Goal: Information Seeking & Learning: Find specific fact

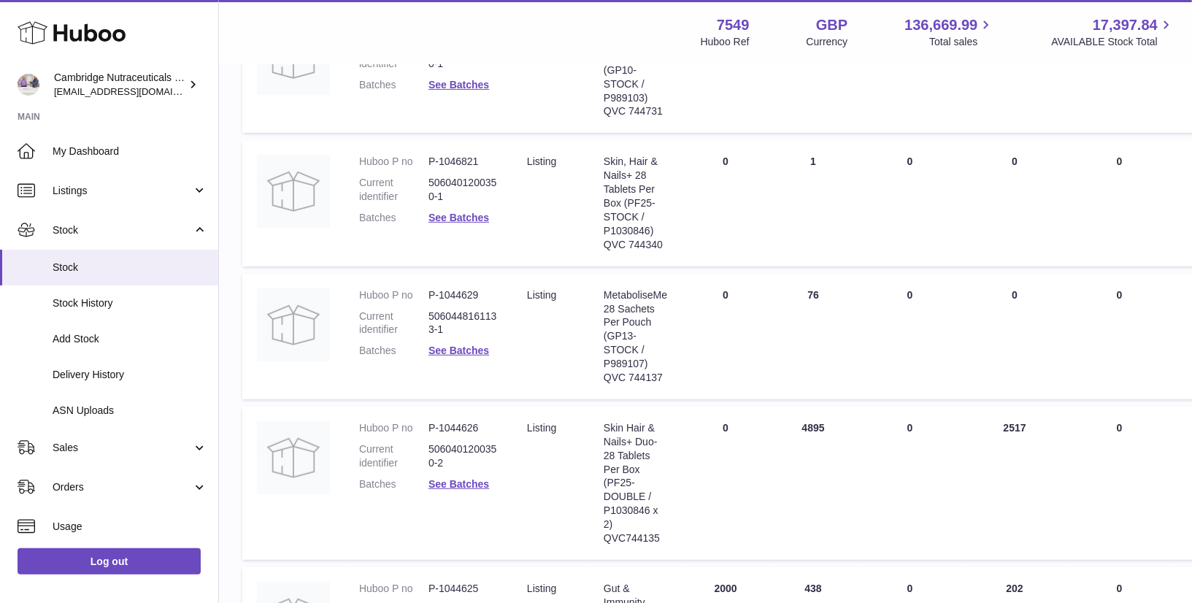
scroll to position [320, 0]
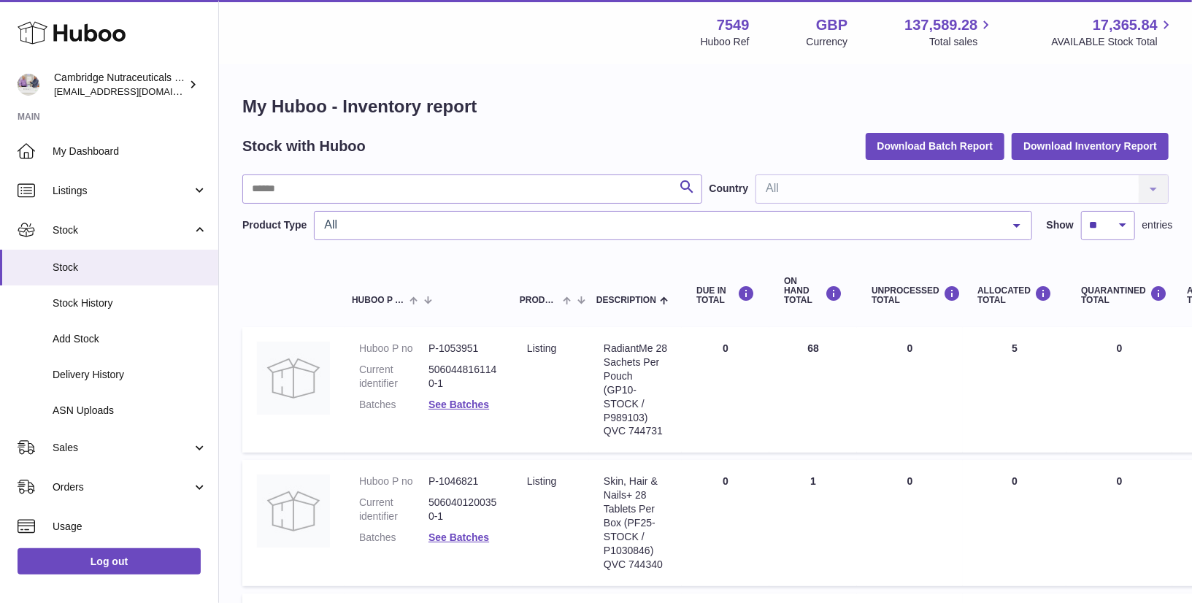
click at [85, 32] on use at bounding box center [72, 33] width 108 height 23
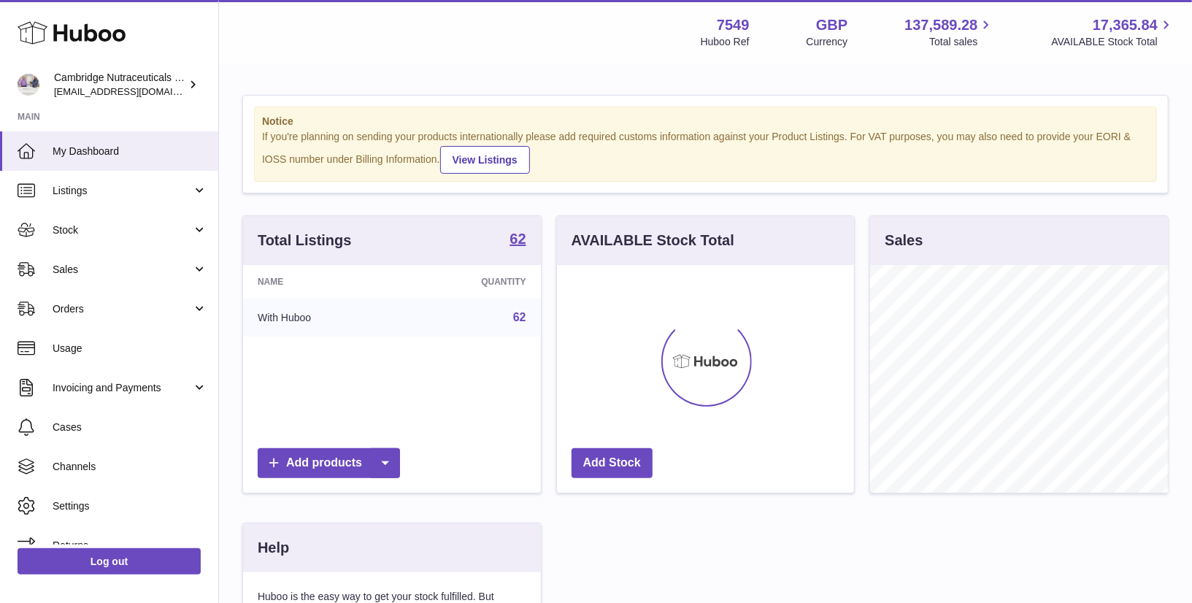
scroll to position [227, 298]
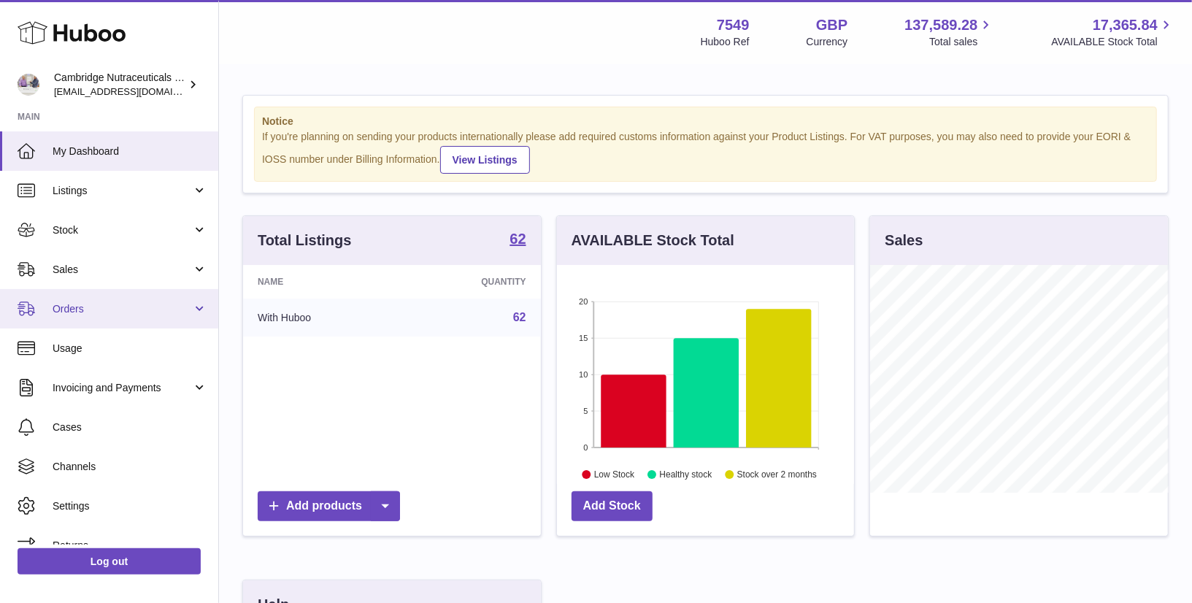
click at [68, 310] on span "Orders" at bounding box center [122, 309] width 139 height 14
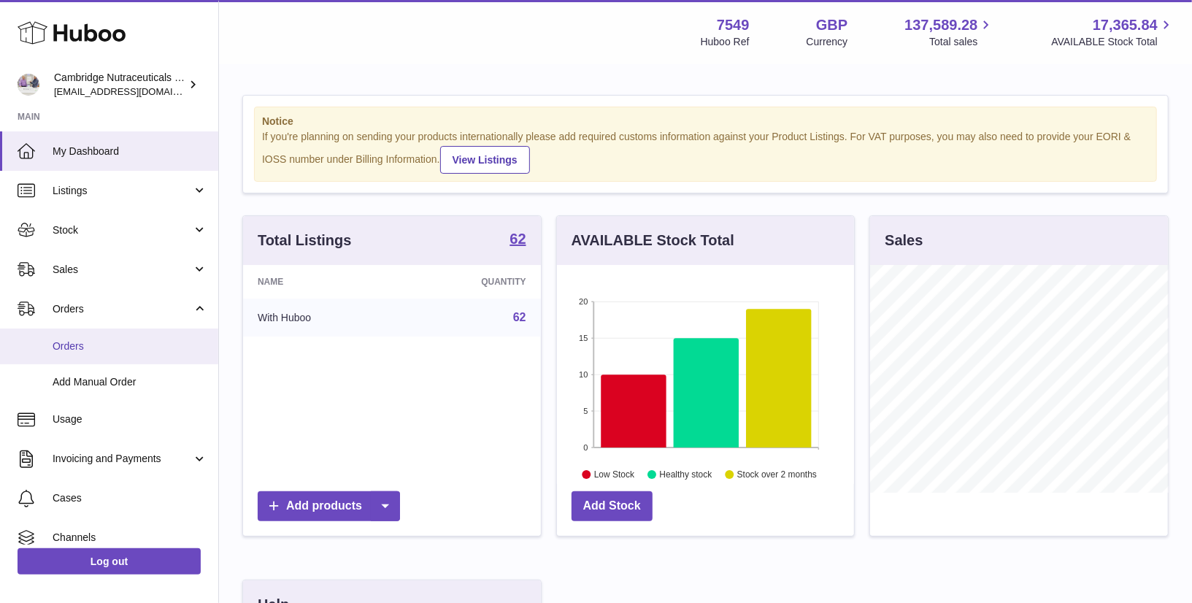
click at [71, 347] on span "Orders" at bounding box center [130, 346] width 155 height 14
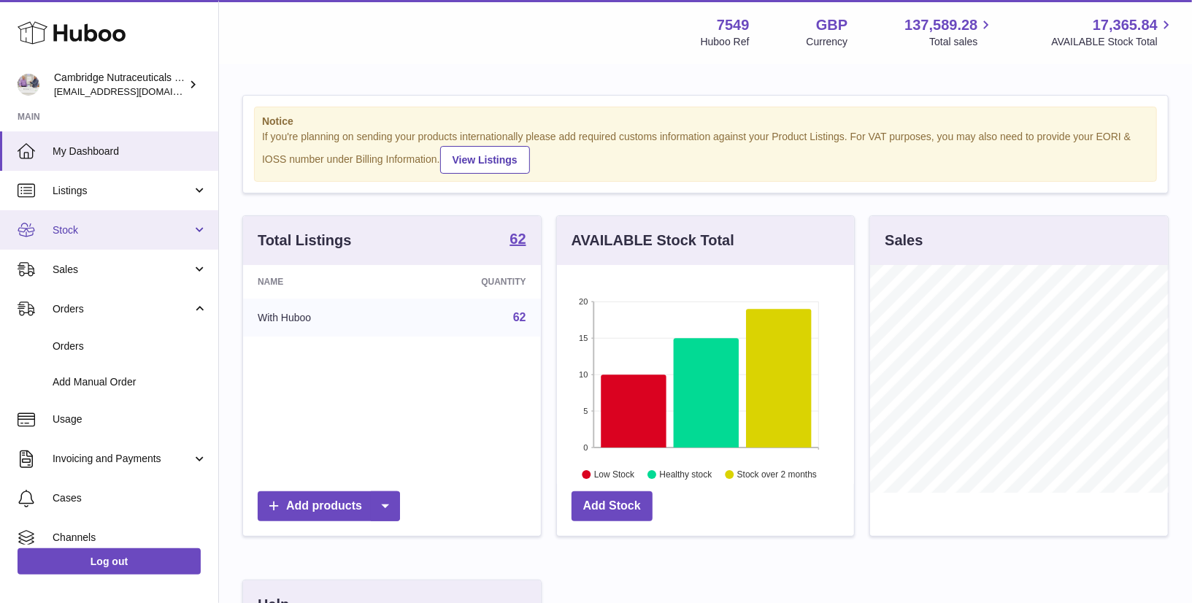
click at [69, 238] on link "Stock" at bounding box center [109, 229] width 218 height 39
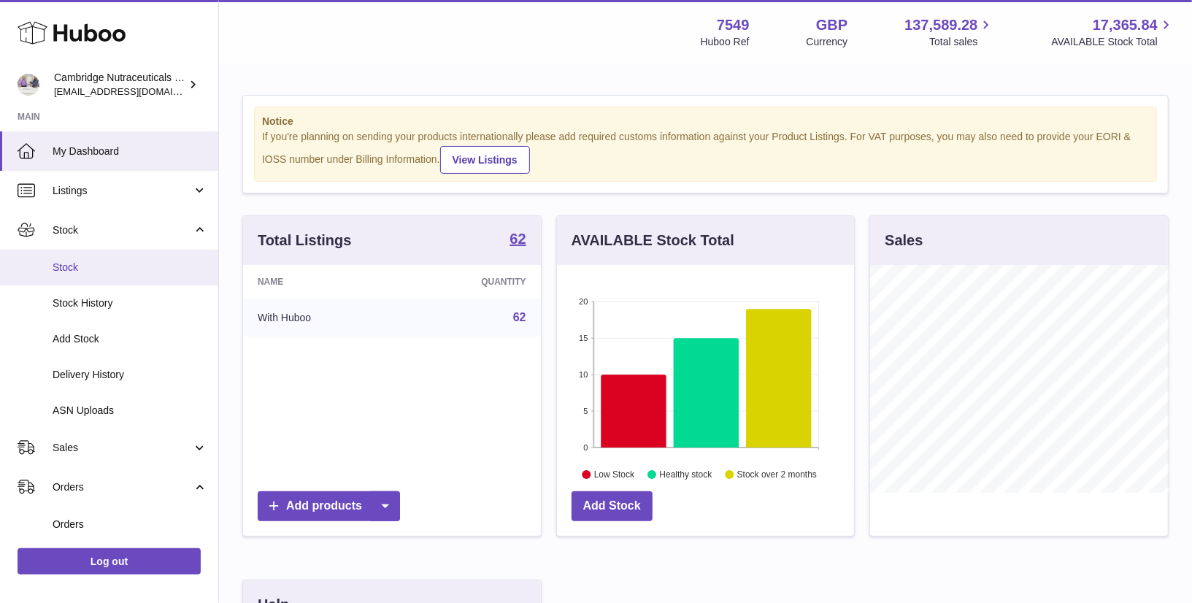
click at [69, 266] on span "Stock" at bounding box center [130, 268] width 155 height 14
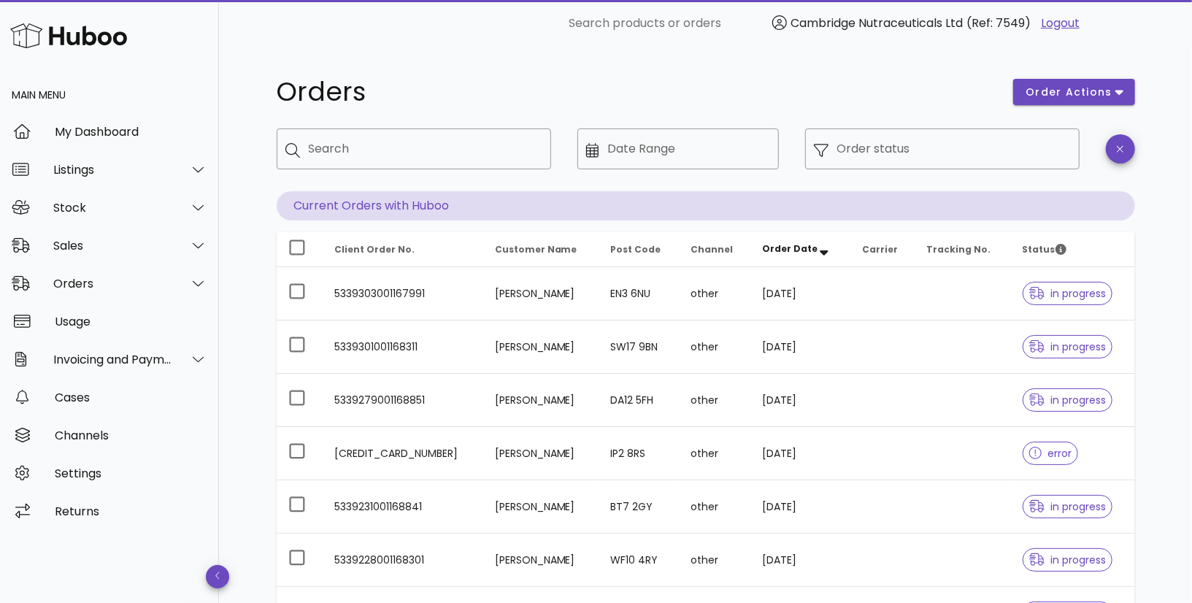
click at [56, 43] on img at bounding box center [68, 35] width 117 height 31
click at [77, 36] on img at bounding box center [68, 35] width 117 height 31
click at [20, 14] on div at bounding box center [109, 36] width 219 height 72
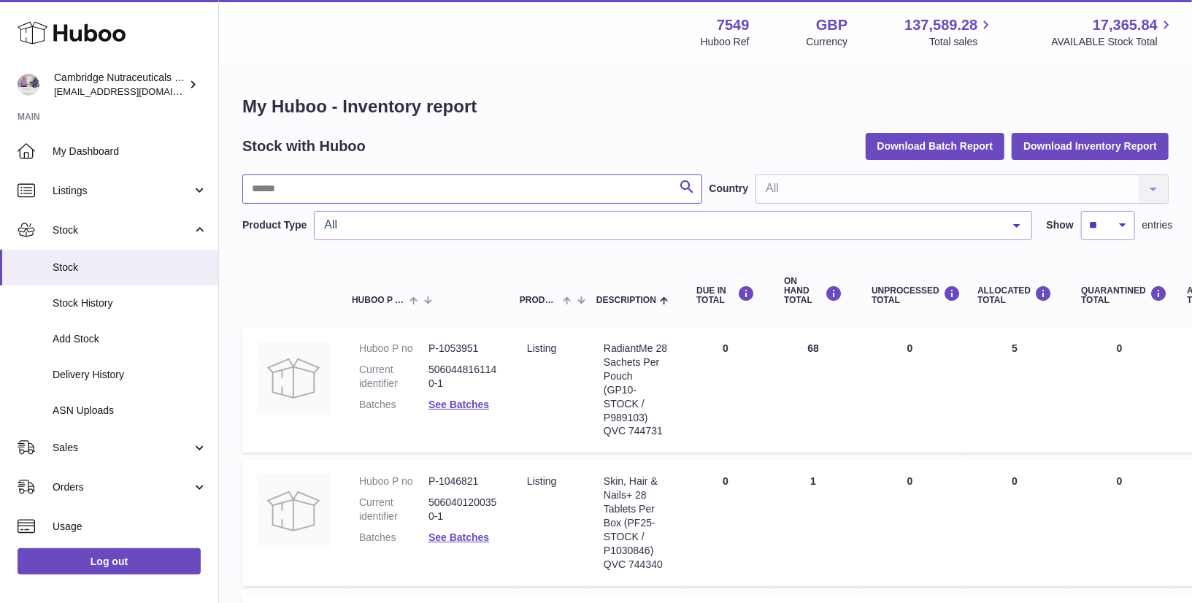
click at [442, 188] on input "text" at bounding box center [472, 188] width 460 height 29
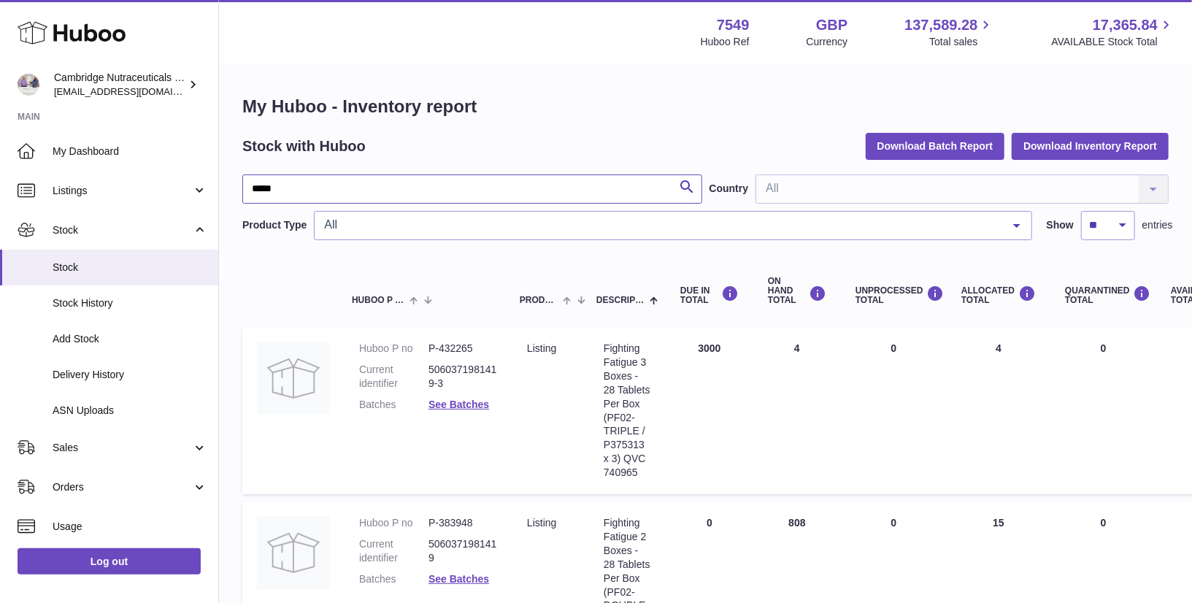
click at [399, 185] on input "*****" at bounding box center [472, 188] width 460 height 29
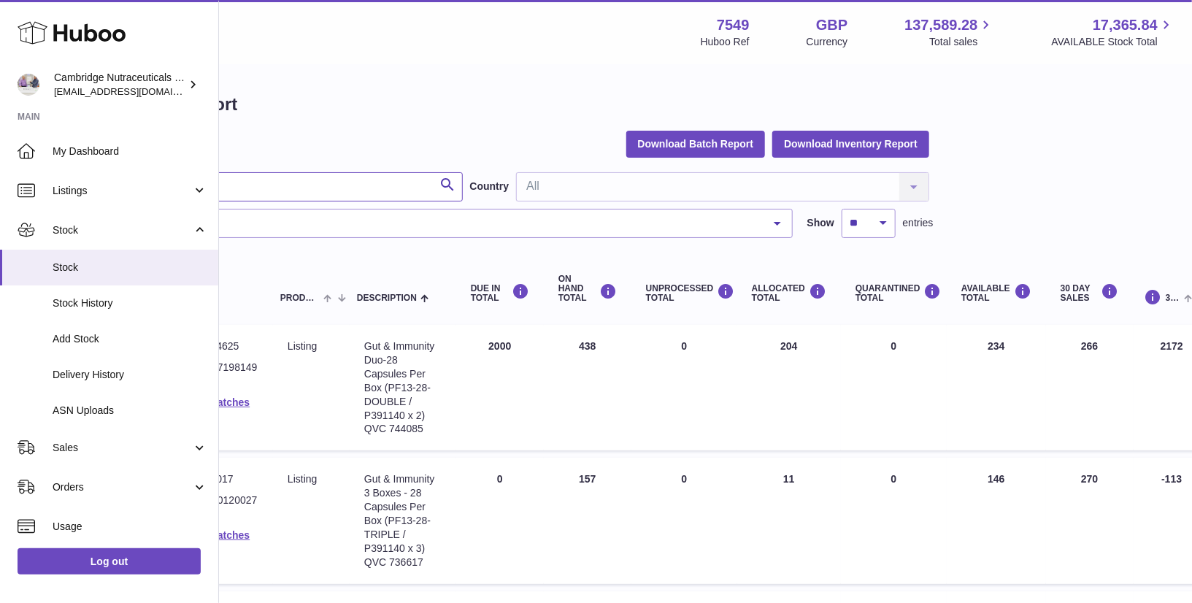
scroll to position [2, 0]
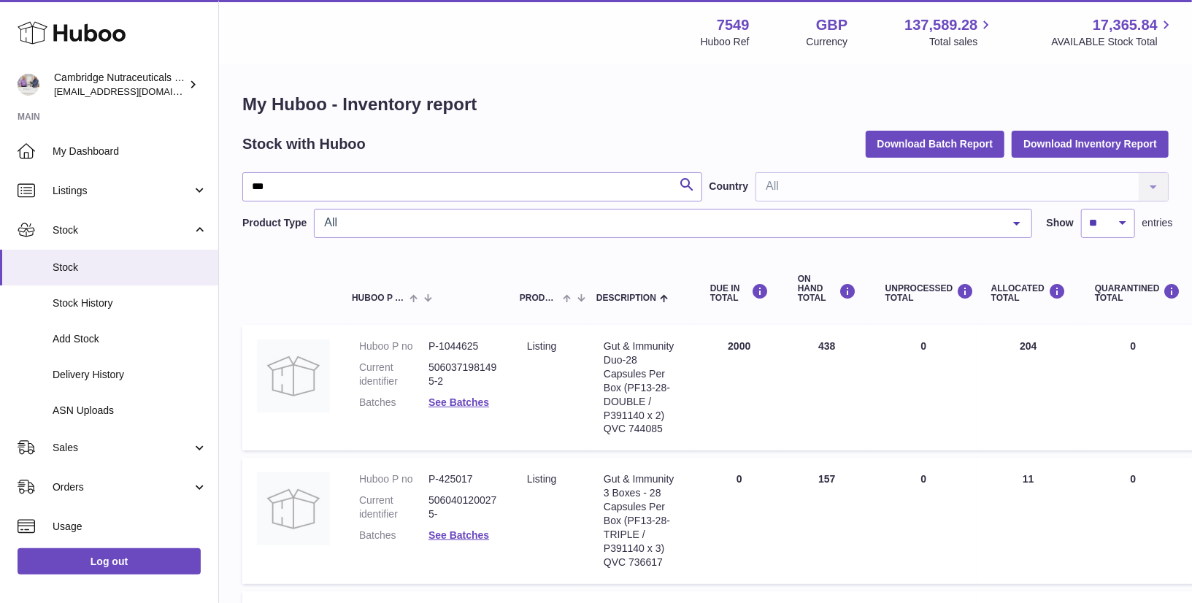
click at [644, 426] on div "Gut & Immunity Duo-28 Capsules Per Box (PF13-28-DOUBLE / P391140 x 2) QVC 744085" at bounding box center [642, 387] width 77 height 96
copy div "744085"
click at [272, 185] on input "***" at bounding box center [472, 186] width 460 height 29
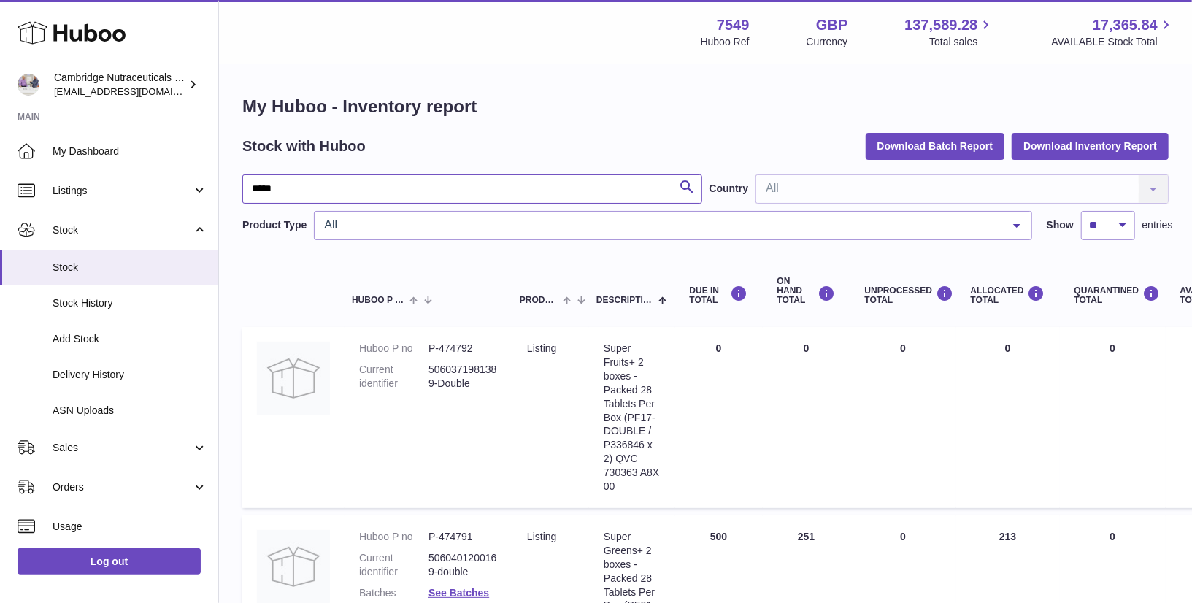
click at [313, 179] on input "*****" at bounding box center [472, 188] width 460 height 29
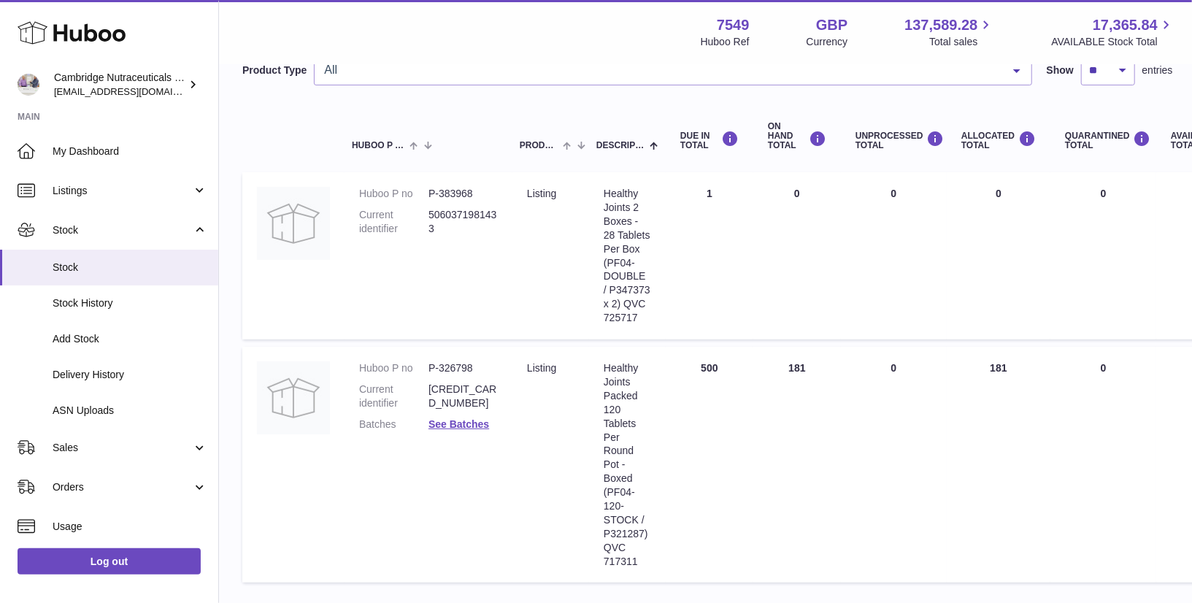
scroll to position [169, 0]
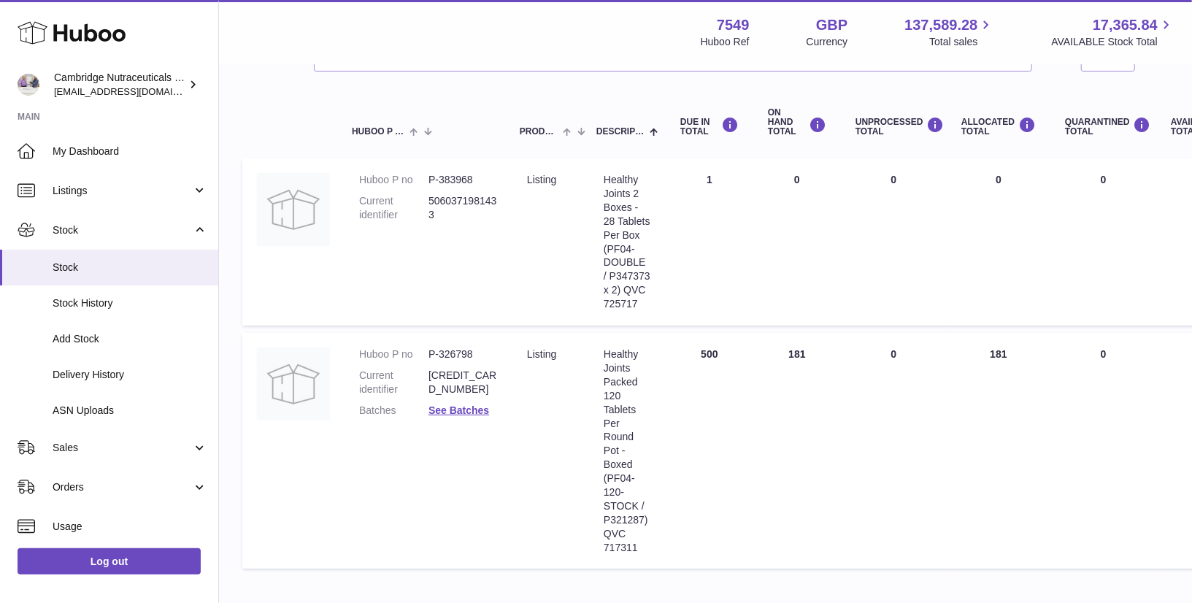
type input "*******"
click at [622, 546] on div "Healthy Joints Packed 120 Tablets Per Round Pot - Boxed (PF04-120-STOCK / P3212…" at bounding box center [627, 450] width 47 height 207
copy div "717311"
click at [66, 34] on use at bounding box center [72, 33] width 108 height 23
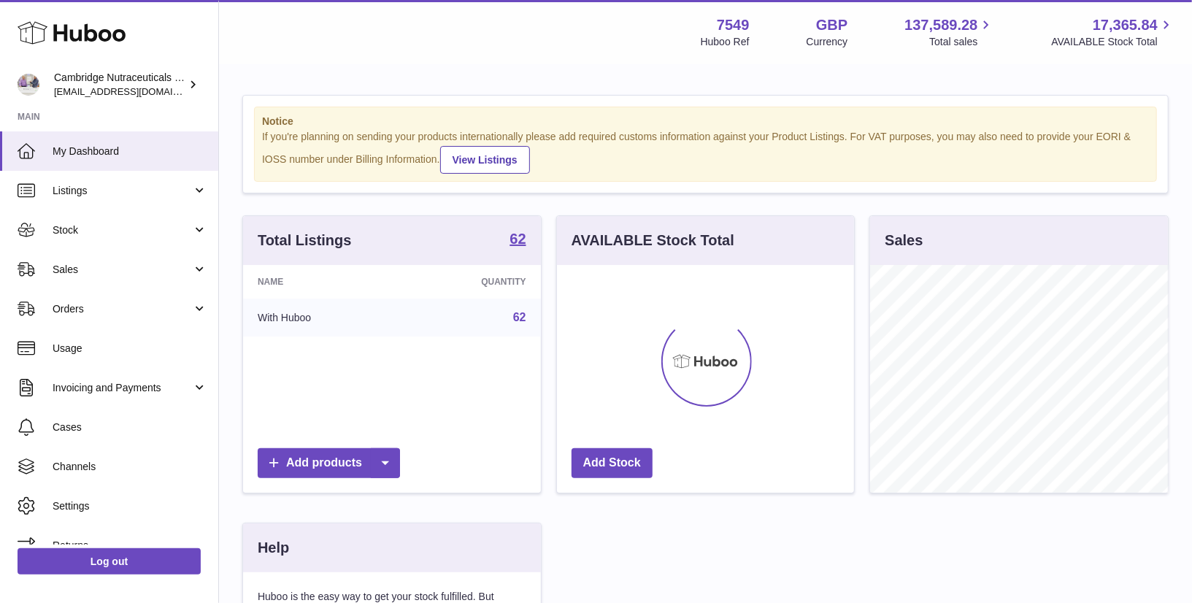
scroll to position [227, 298]
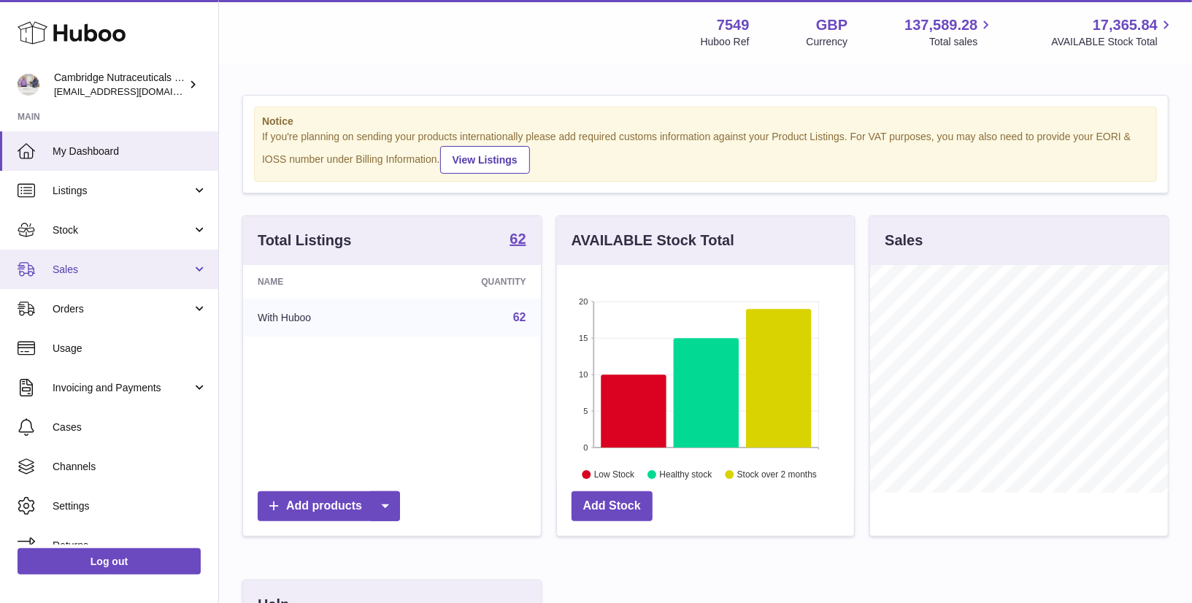
click at [93, 268] on span "Sales" at bounding box center [122, 270] width 139 height 14
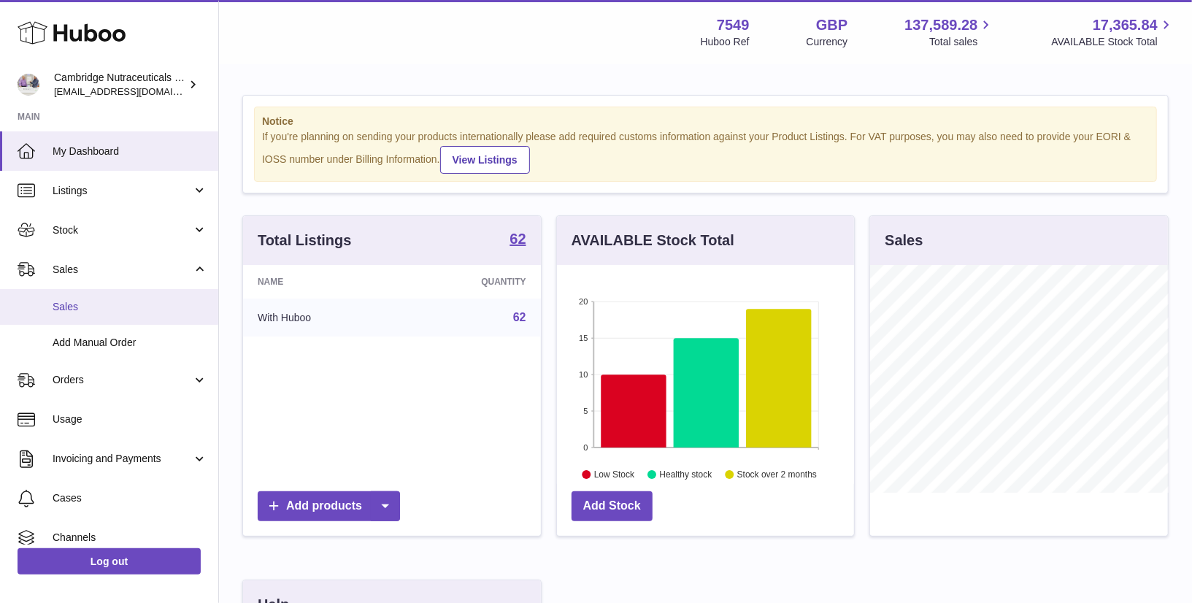
click at [91, 307] on span "Sales" at bounding box center [130, 307] width 155 height 14
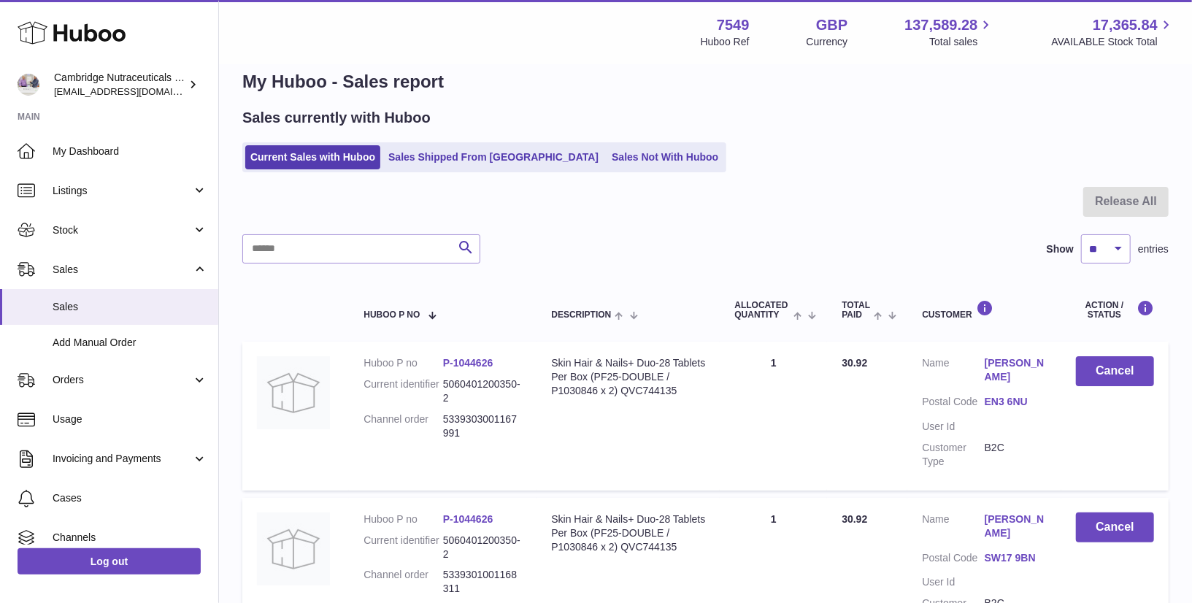
scroll to position [26, 0]
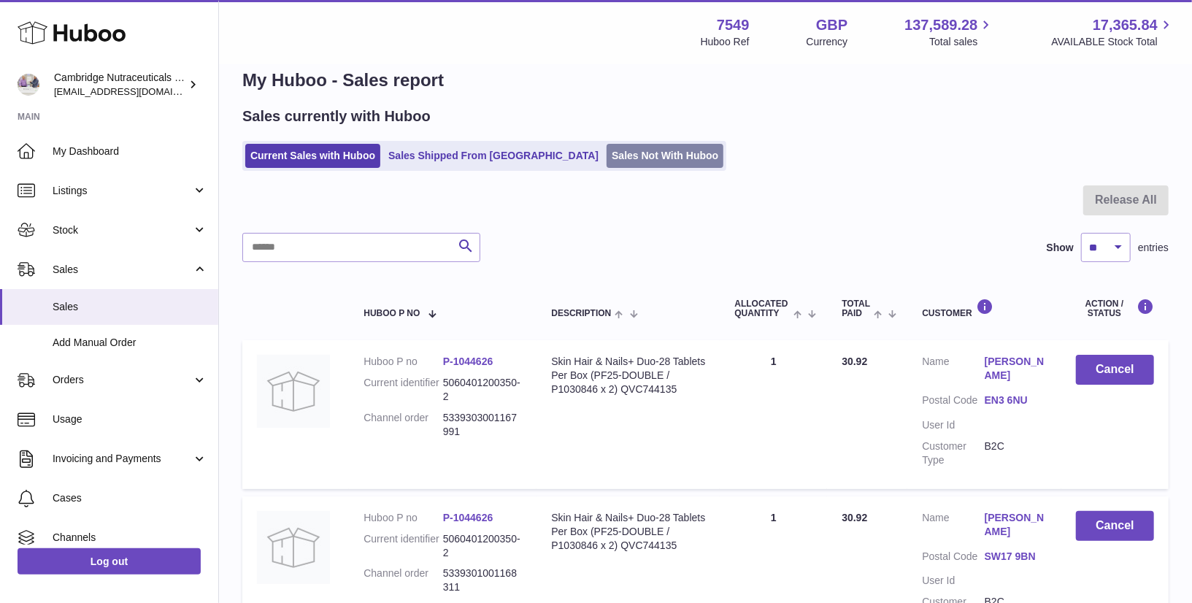
click at [607, 153] on link "Sales Not With Huboo" at bounding box center [665, 156] width 117 height 24
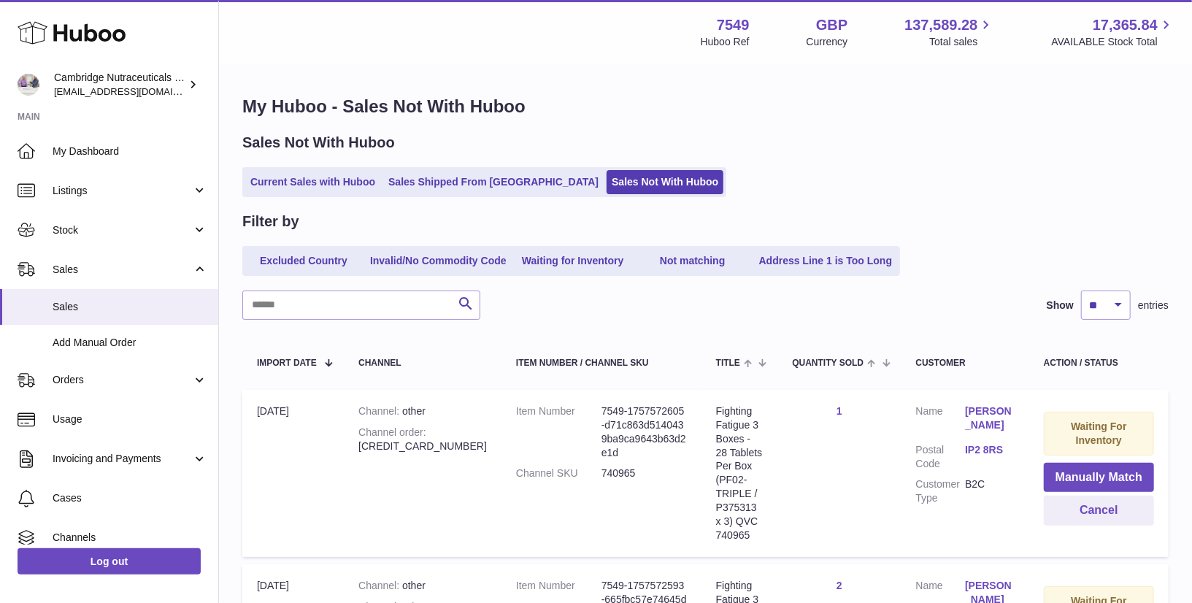
click at [716, 517] on div "Fighting Fatigue 3 Boxes - 28 Tablets Per Box (PF02-TRIPLE / P375313 x 3) QVC 7…" at bounding box center [739, 473] width 47 height 138
copy div "740965"
click at [320, 306] on input "text" at bounding box center [361, 305] width 238 height 29
paste input "******"
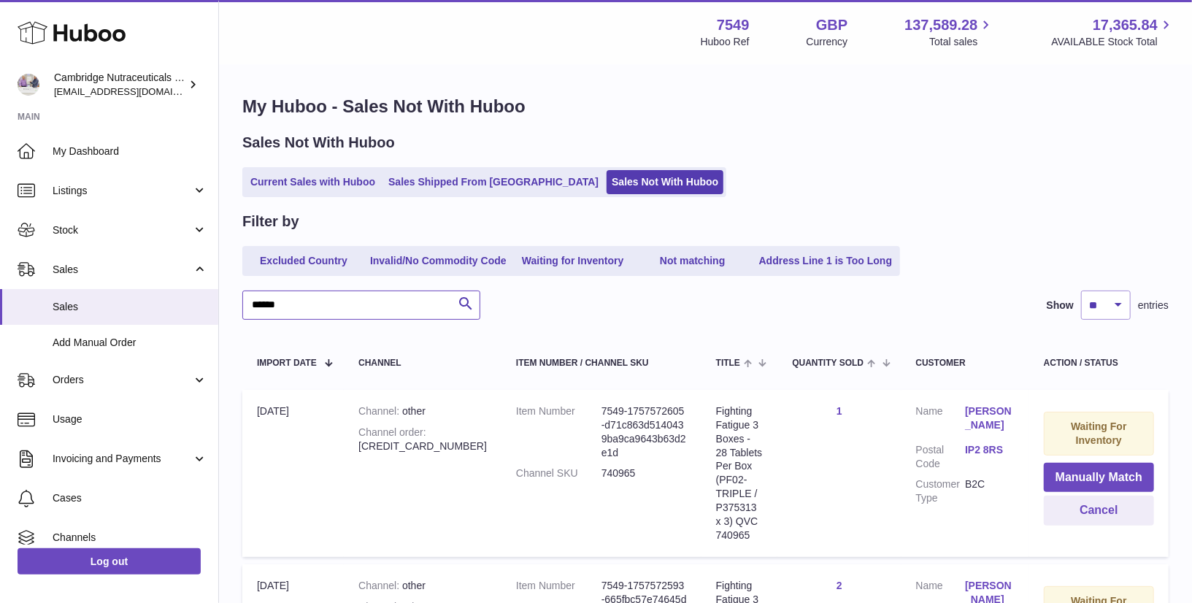
type input "******"
click at [516, 466] on dt "Channel SKU" at bounding box center [558, 473] width 85 height 14
click at [374, 310] on input "******" at bounding box center [361, 305] width 238 height 29
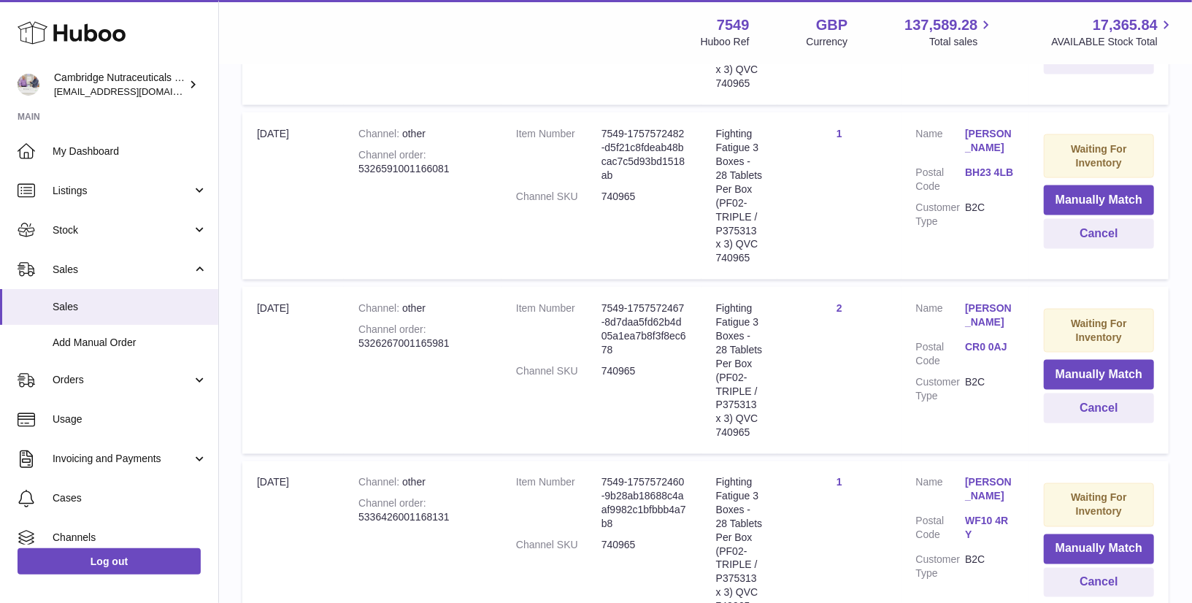
scroll to position [1545, 0]
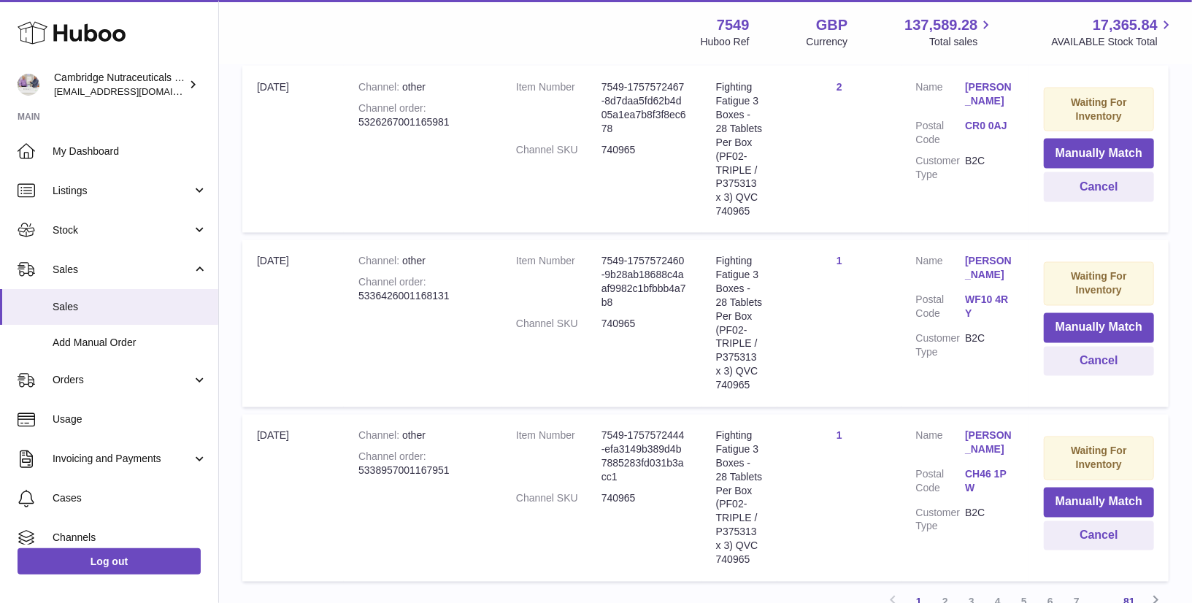
click at [1120, 589] on link "81" at bounding box center [1129, 602] width 26 height 26
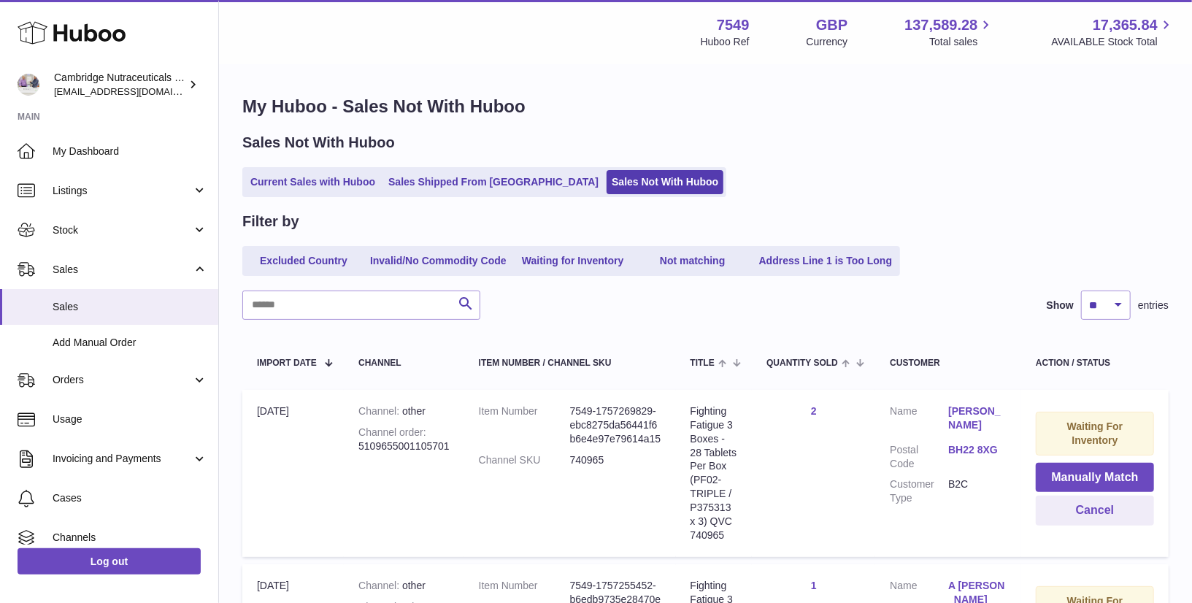
click at [55, 33] on use at bounding box center [72, 33] width 108 height 23
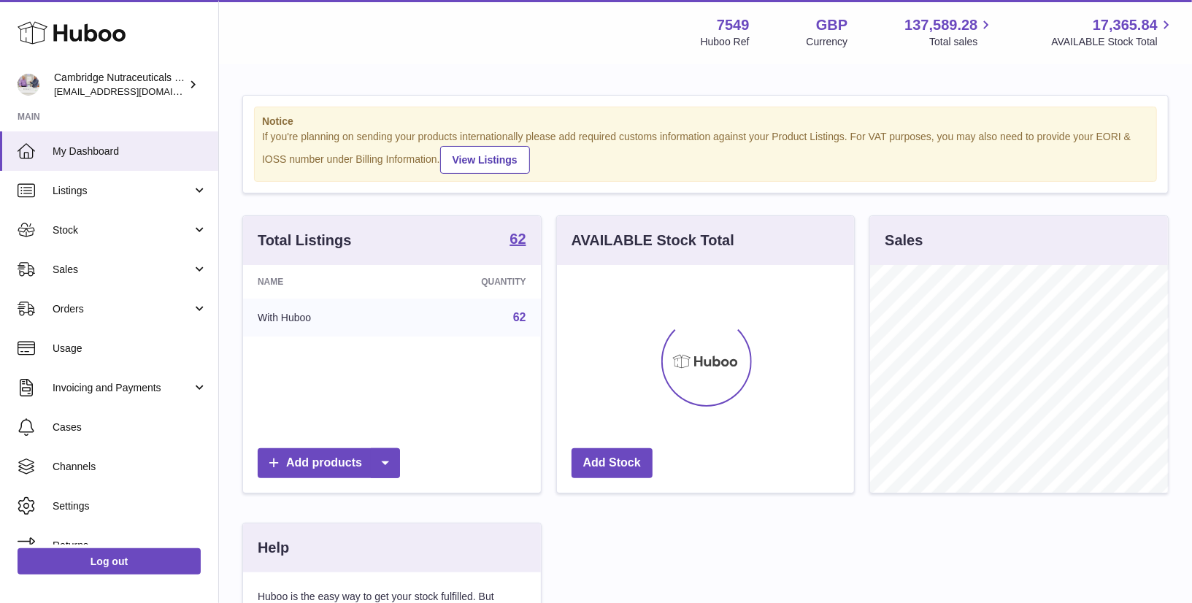
scroll to position [227, 298]
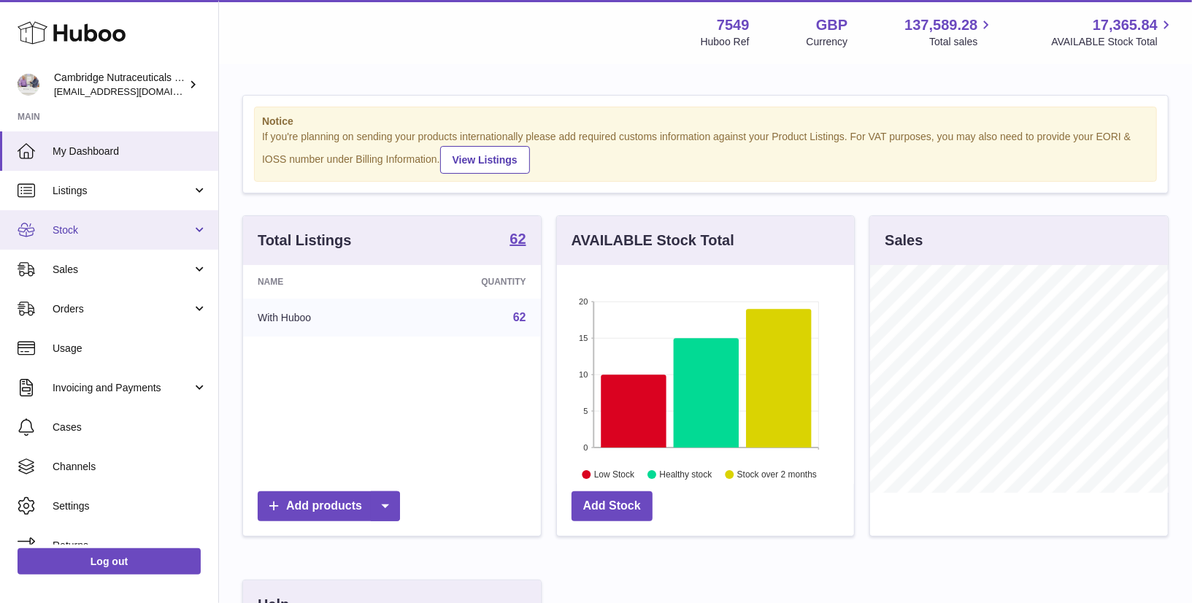
click at [93, 233] on span "Stock" at bounding box center [122, 230] width 139 height 14
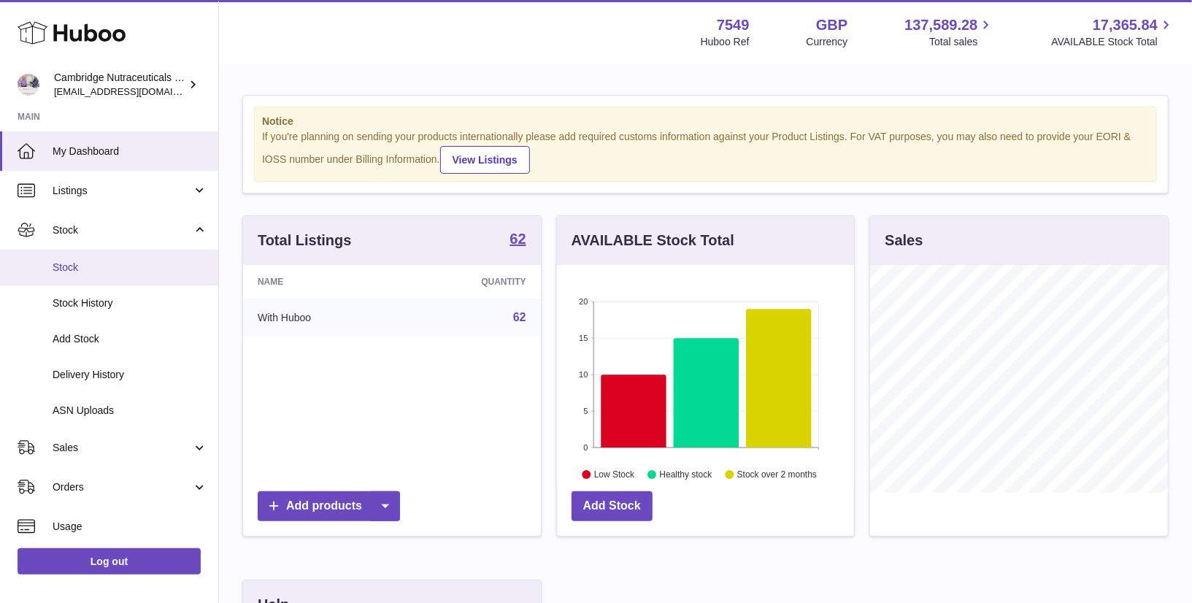
click at [85, 256] on link "Stock" at bounding box center [109, 268] width 218 height 36
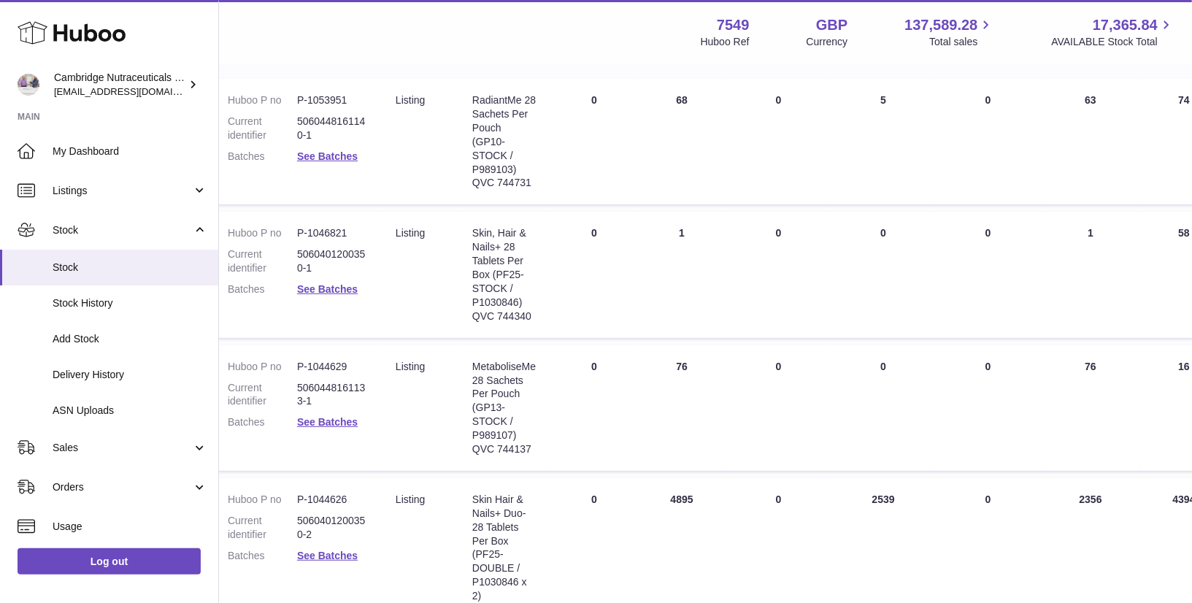
scroll to position [248, 0]
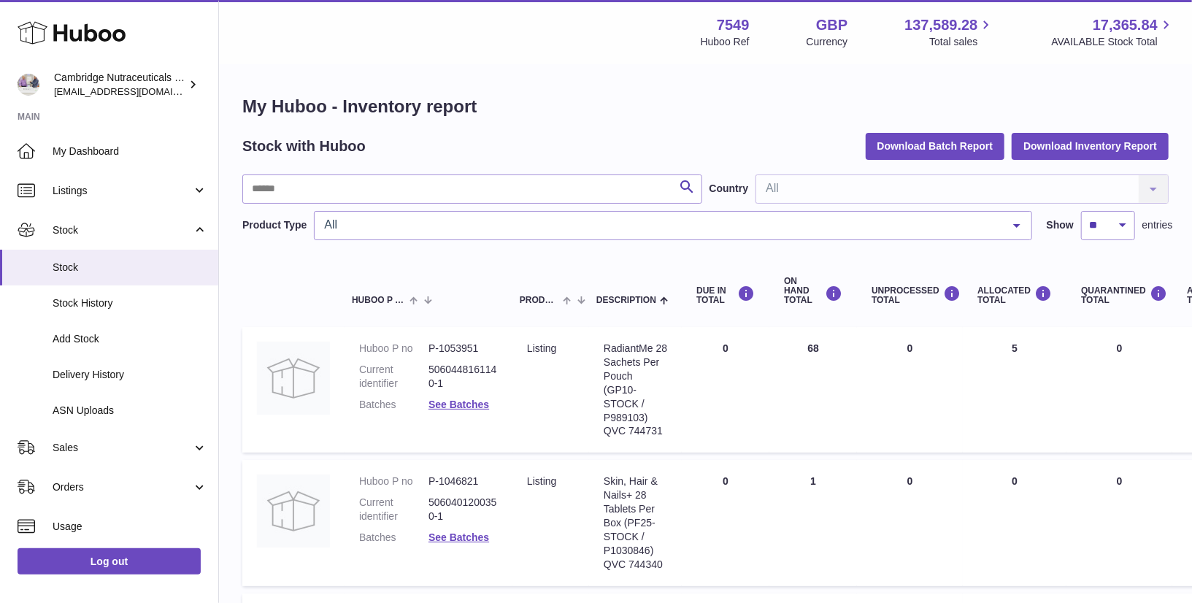
click at [77, 34] on icon at bounding box center [72, 32] width 108 height 29
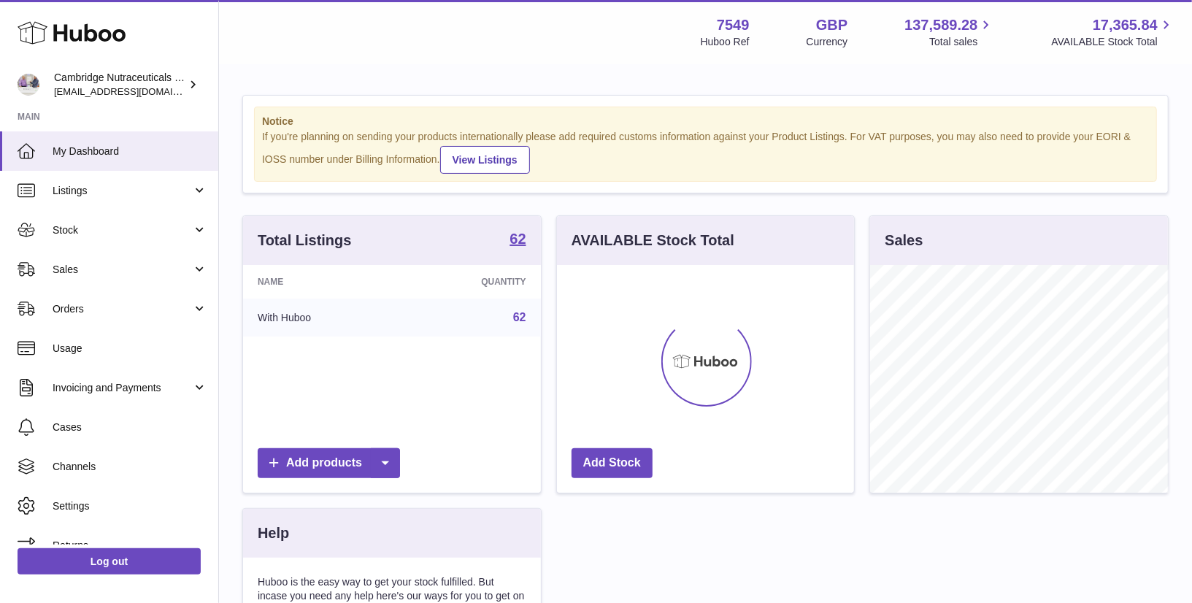
scroll to position [227, 298]
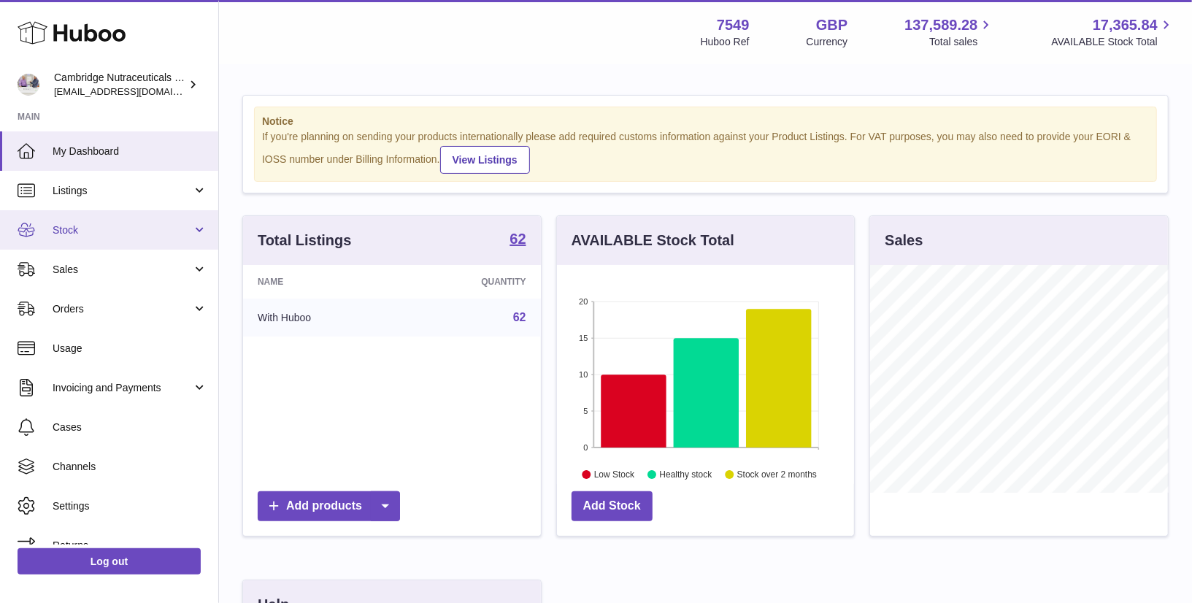
click at [83, 234] on span "Stock" at bounding box center [122, 230] width 139 height 14
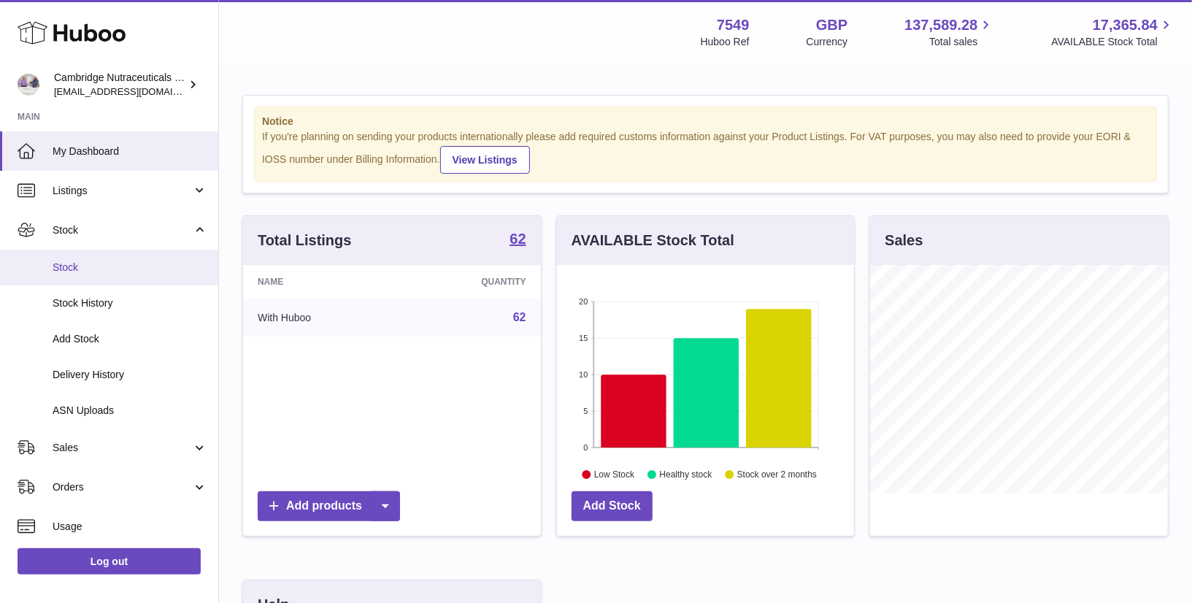
click at [85, 264] on span "Stock" at bounding box center [130, 268] width 155 height 14
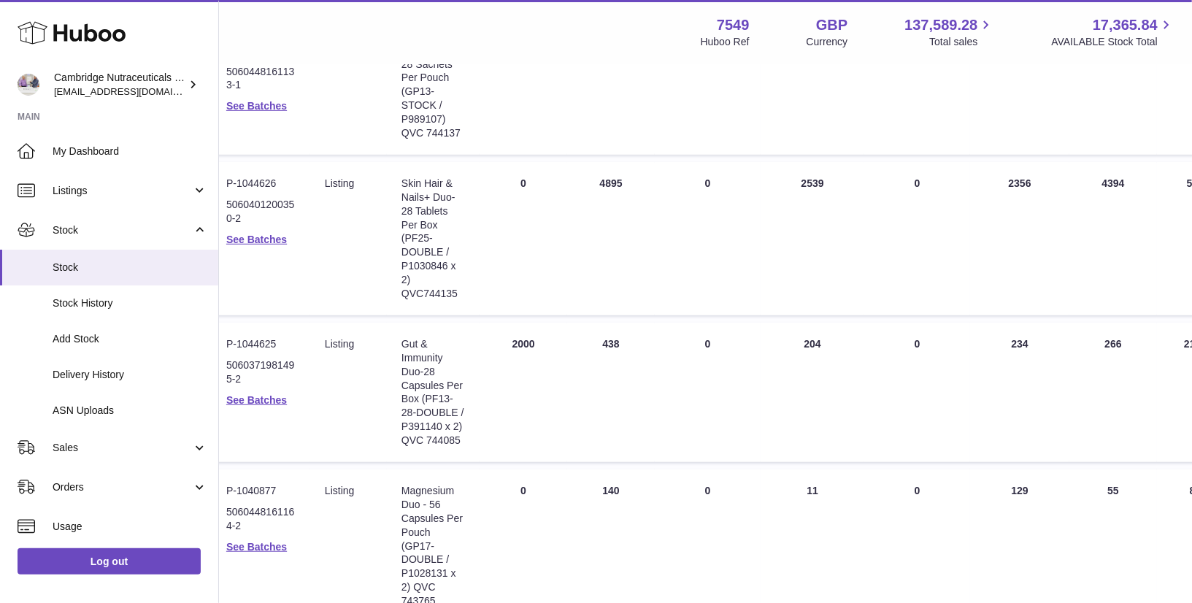
scroll to position [564, 0]
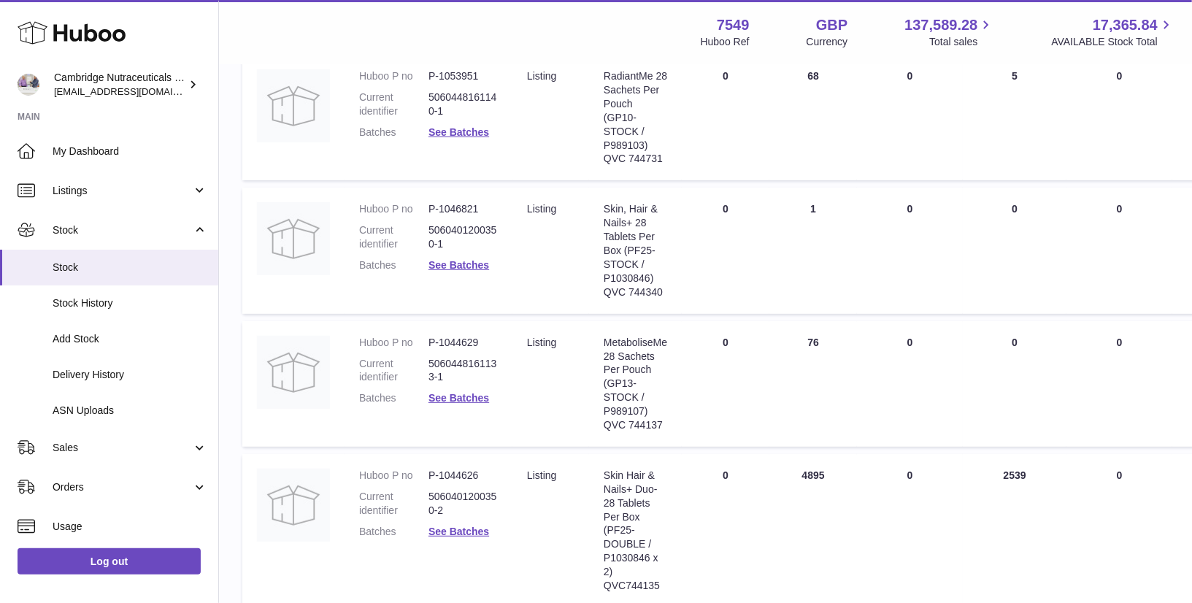
scroll to position [264, 0]
